Goal: Information Seeking & Learning: Compare options

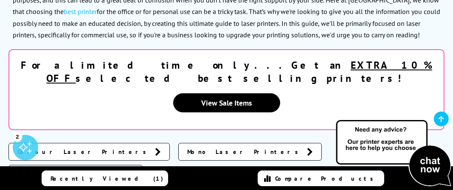
scroll to position [255, 0]
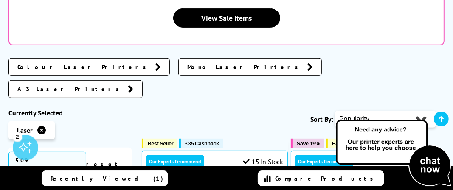
click at [385, 111] on select "Popularity Rating Price - Low to High Price - High to Low Running Costs - Low t…" at bounding box center [385, 119] width 101 height 17
select select "Running Costs"
click at [335, 111] on select "Popularity Rating Price - Low to High Price - High to Low Running Costs - Low t…" at bounding box center [385, 119] width 101 height 17
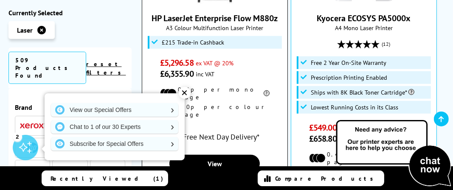
scroll to position [509, 0]
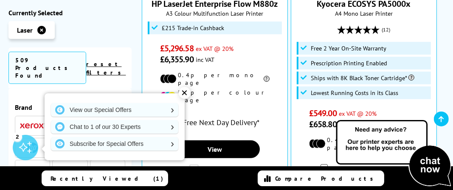
click at [183, 95] on div "✕" at bounding box center [185, 93] width 12 height 12
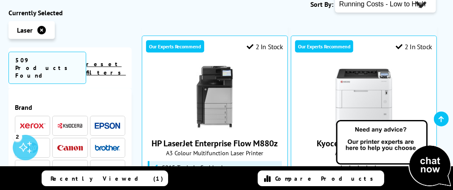
scroll to position [255, 0]
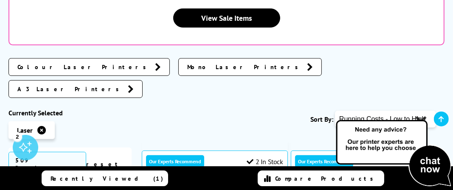
click at [390, 111] on select "Popularity Rating Price - Low to High Price - High to Low Running Costs - Low t…" at bounding box center [385, 119] width 101 height 17
select select "Price Ascending"
click at [335, 111] on select "Popularity Rating Price - Low to High Price - High to Low Running Costs - Low t…" at bounding box center [385, 119] width 101 height 17
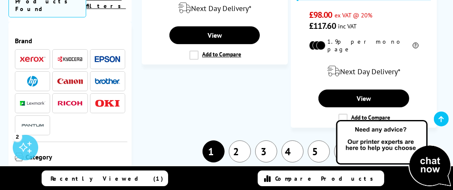
scroll to position [1995, 0]
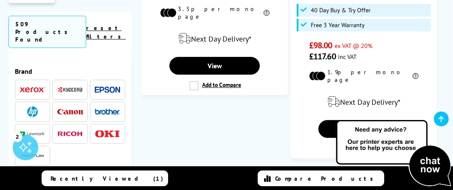
click at [360, 177] on span "Next" at bounding box center [353, 182] width 17 height 11
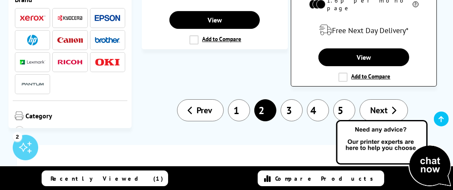
scroll to position [2037, 0]
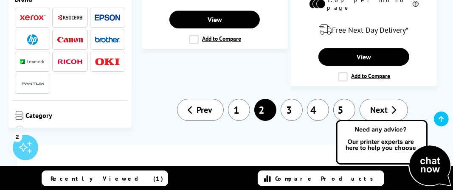
click at [291, 99] on link "3" at bounding box center [292, 110] width 22 height 22
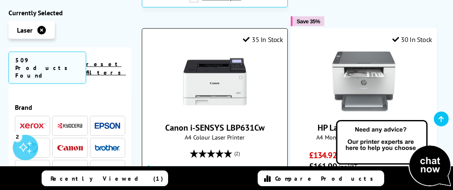
scroll to position [934, 0]
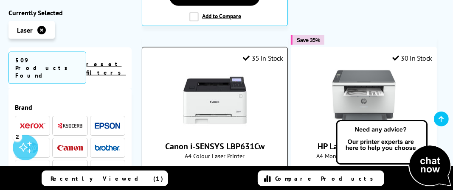
click at [210, 141] on link "Canon i-SENSYS LBP631Cw" at bounding box center [214, 146] width 99 height 11
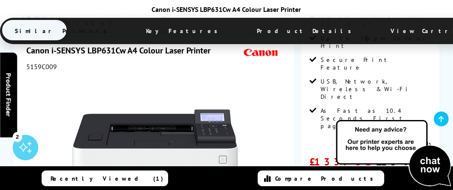
scroll to position [170, 0]
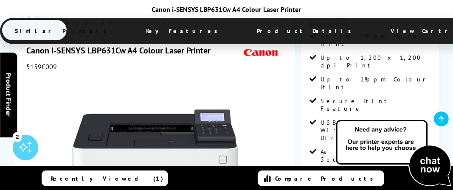
click at [404, 182] on link "View more details" at bounding box center [411, 185] width 39 height 6
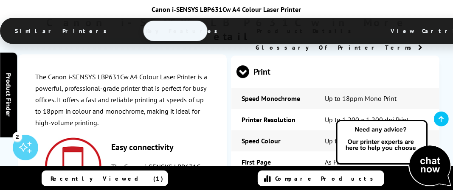
scroll to position [1839, 0]
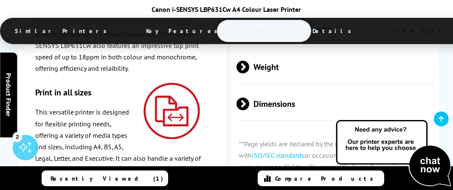
scroll to position [2561, 0]
